Goal: Task Accomplishment & Management: Complete application form

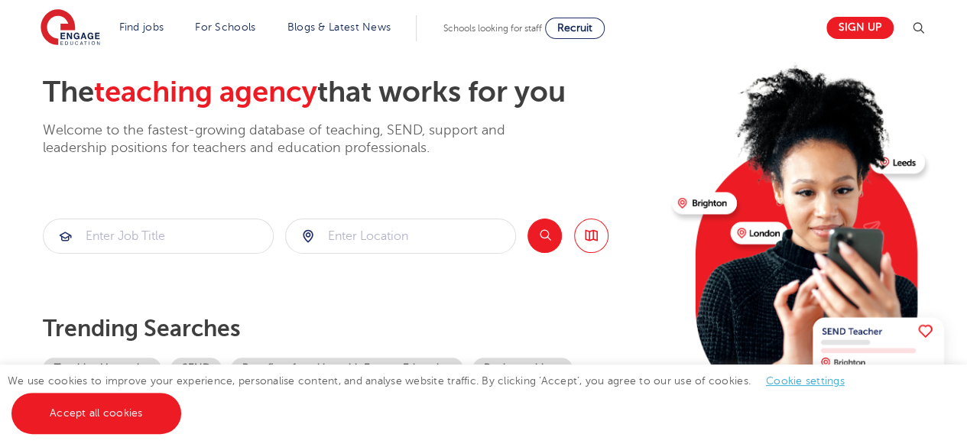
scroll to position [73, 0]
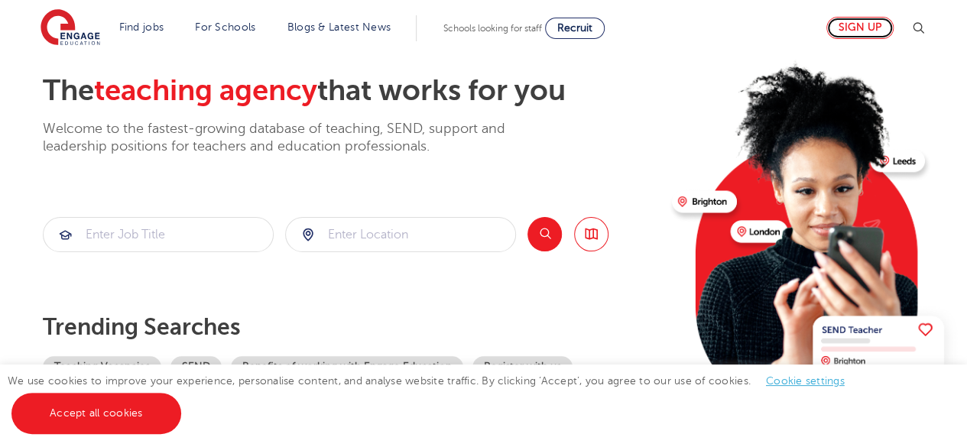
click at [866, 21] on link "Sign up" at bounding box center [859, 28] width 67 height 22
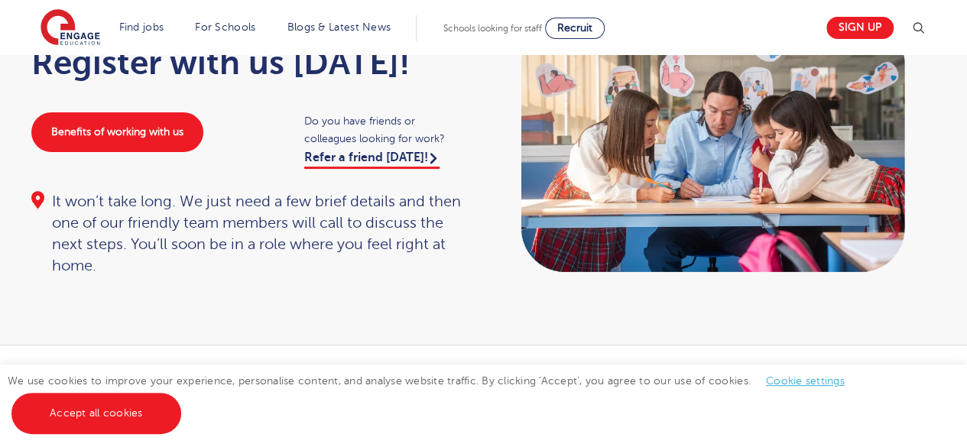
scroll to position [142, 0]
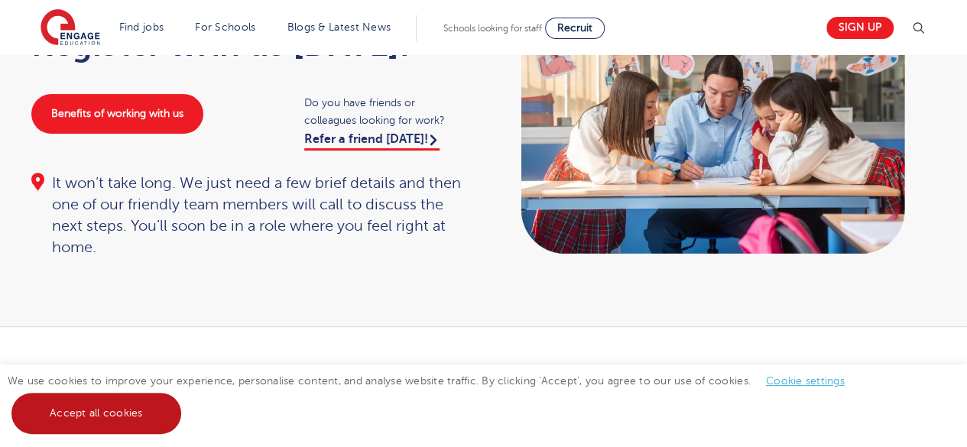
click at [102, 427] on link "Accept all cookies" at bounding box center [96, 413] width 170 height 41
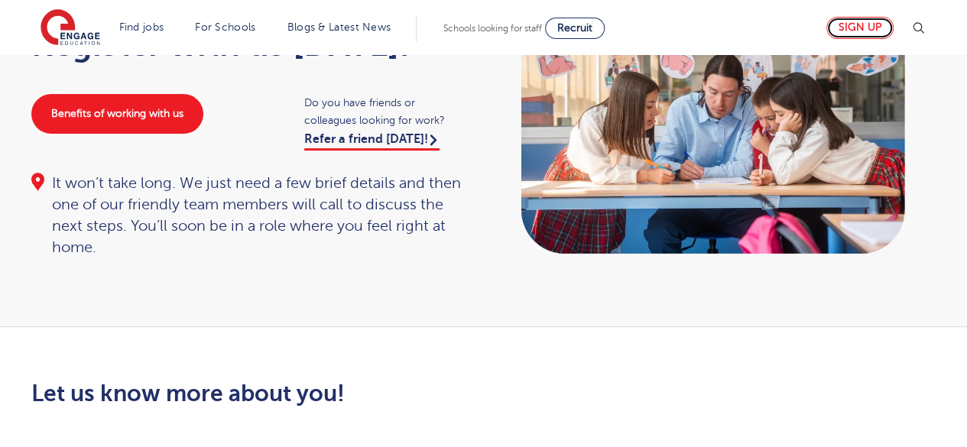
click at [855, 24] on link "Sign up" at bounding box center [859, 28] width 67 height 22
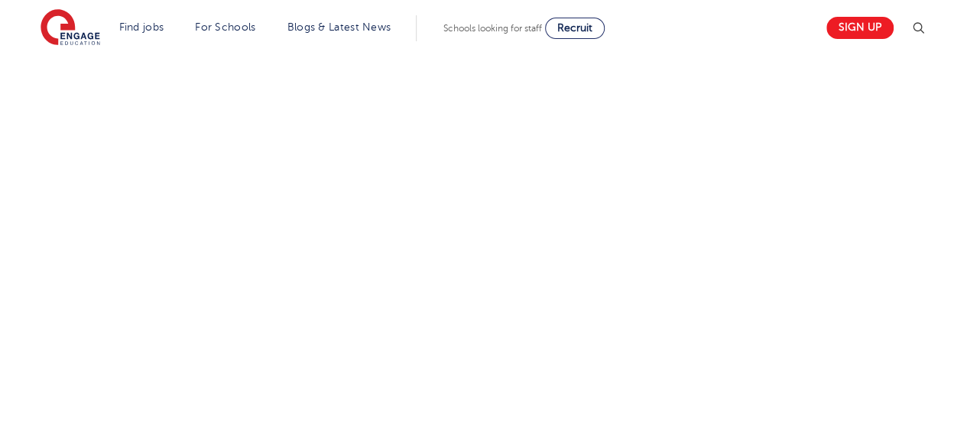
scroll to position [422, 0]
